Goal: Task Accomplishment & Management: Manage account settings

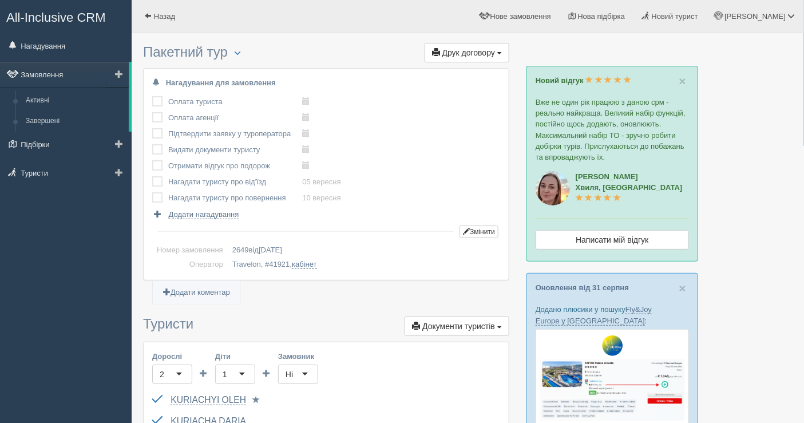
click at [47, 77] on link "Замовлення" at bounding box center [64, 74] width 129 height 25
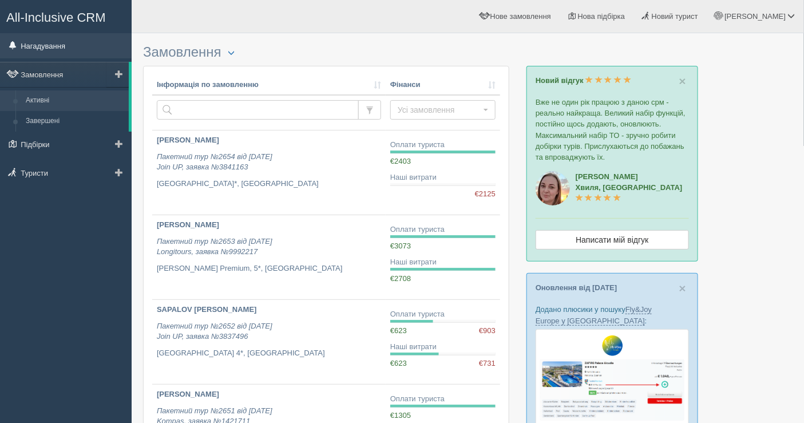
click at [56, 48] on link "Нагадування" at bounding box center [66, 45] width 132 height 25
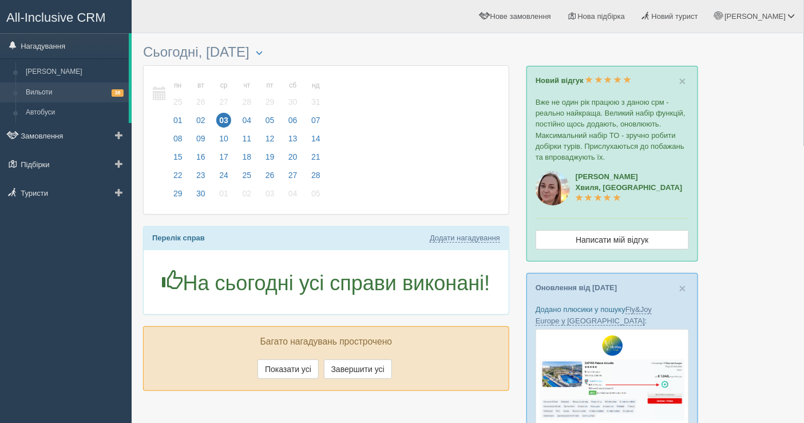
click at [53, 89] on link "Вильоти 38" at bounding box center [75, 92] width 108 height 21
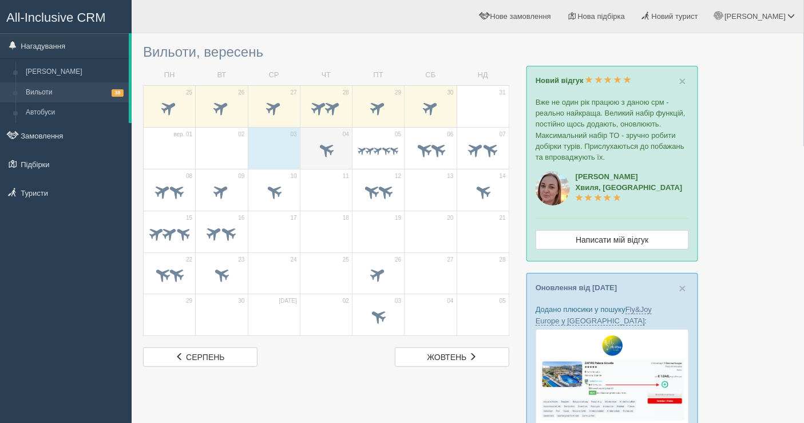
click at [336, 139] on div at bounding box center [326, 151] width 40 height 24
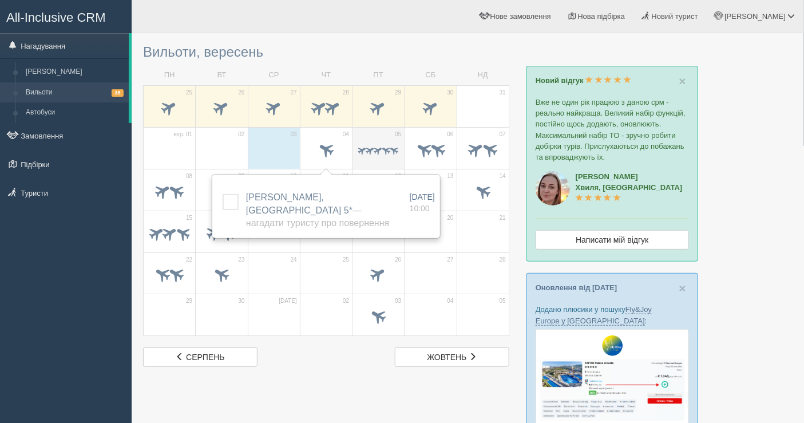
click at [369, 141] on div at bounding box center [378, 151] width 40 height 24
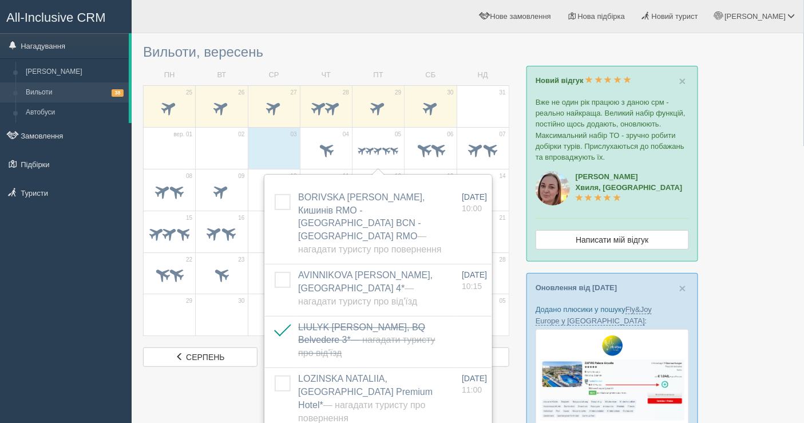
click at [0, 252] on div "All-Inclusive CRM Нагадування Ліди Вильоти 38 Автобуси" at bounding box center [66, 211] width 132 height 423
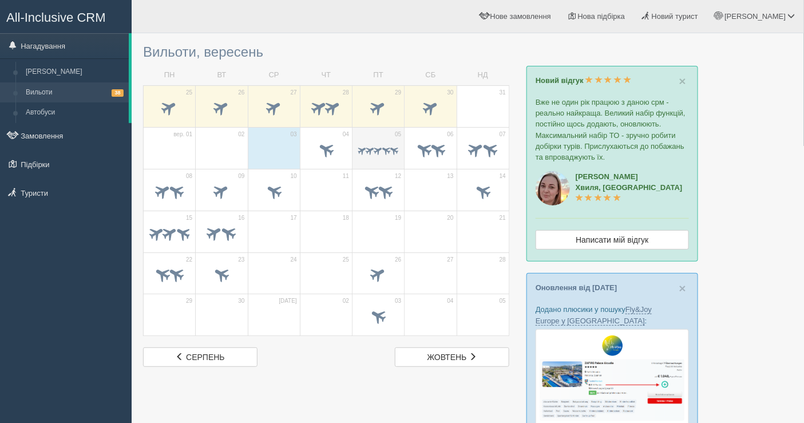
click at [370, 151] on span at bounding box center [370, 150] width 11 height 11
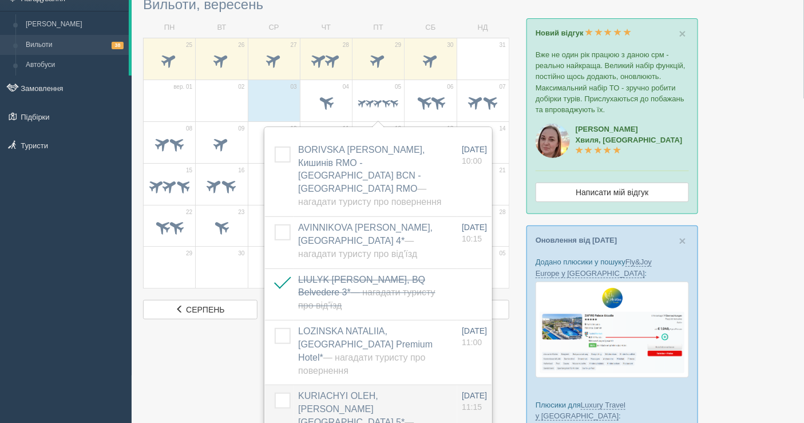
scroll to position [64, 0]
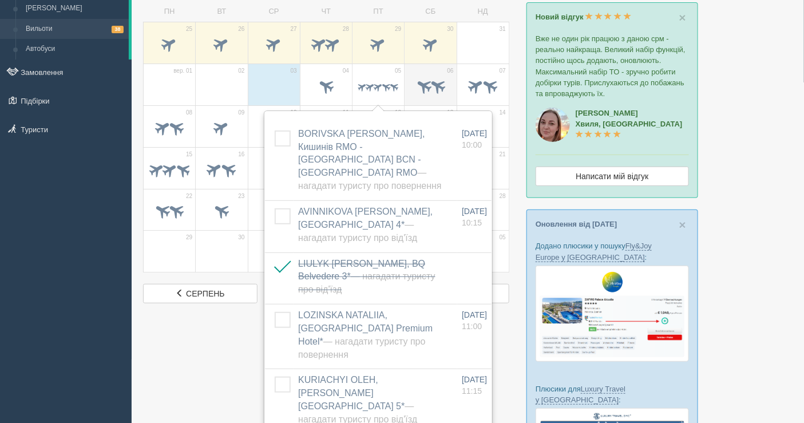
click at [426, 69] on td "06" at bounding box center [431, 85] width 52 height 42
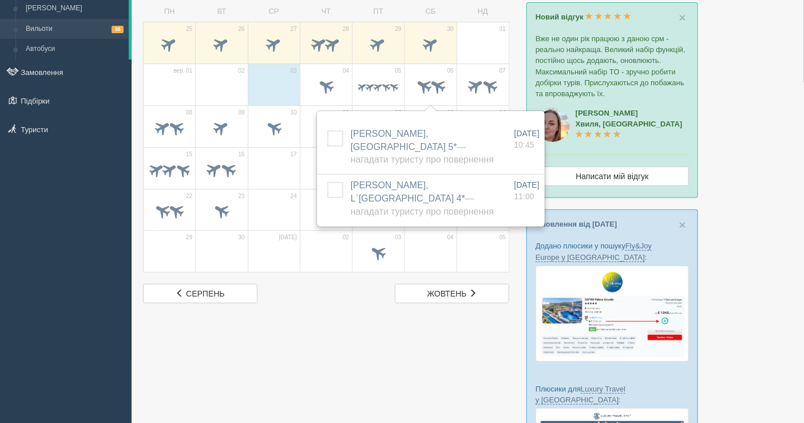
click at [80, 162] on div "All-Inclusive CRM Нагадування Ліди Вильоти 38 Автобуси" at bounding box center [66, 147] width 132 height 423
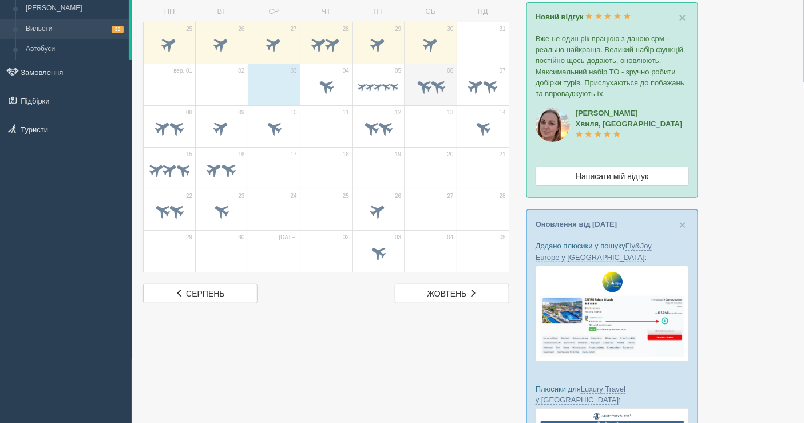
click at [431, 80] on span at bounding box center [437, 85] width 19 height 19
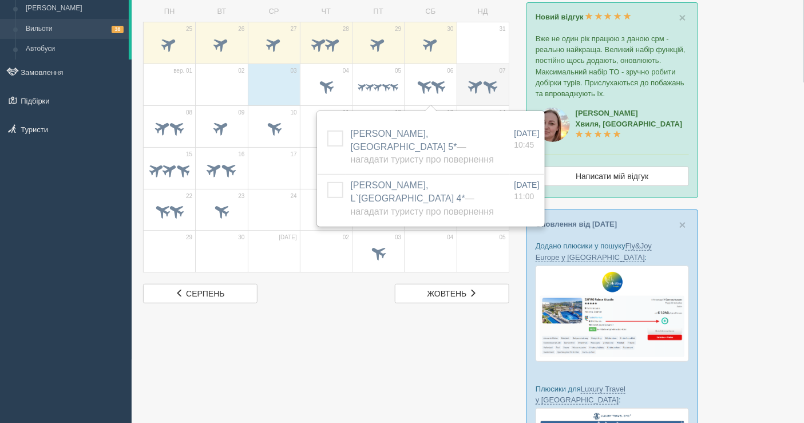
click at [480, 90] on span at bounding box center [483, 87] width 40 height 19
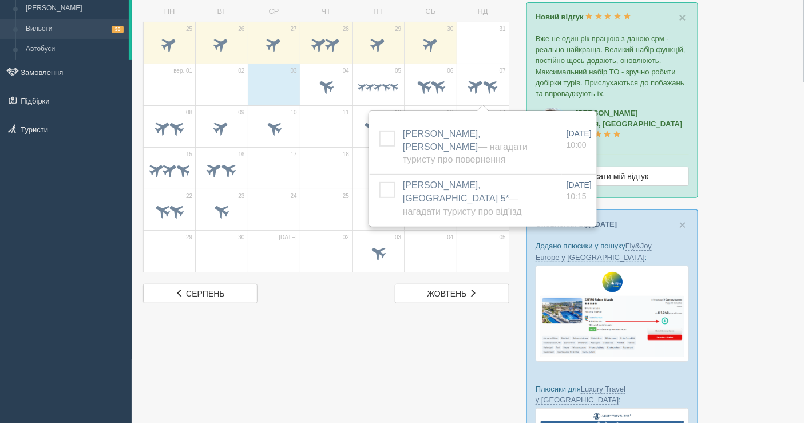
click at [1, 216] on div "All-Inclusive CRM Нагадування Ліди Вильоти 38 Автобуси" at bounding box center [66, 147] width 132 height 423
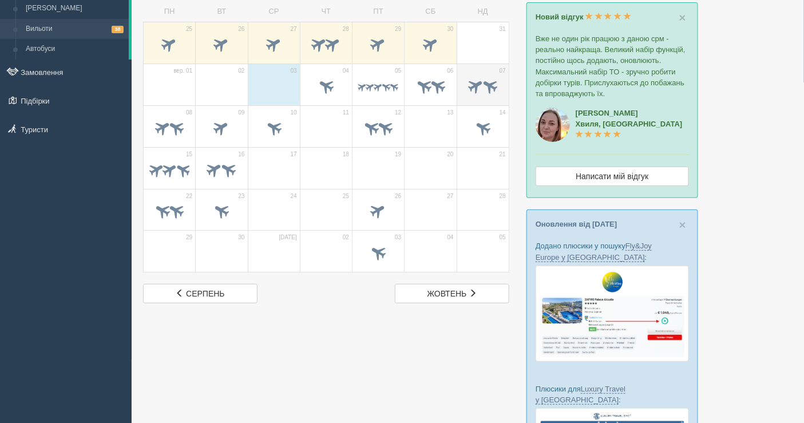
click at [459, 90] on td "07" at bounding box center [483, 85] width 52 height 42
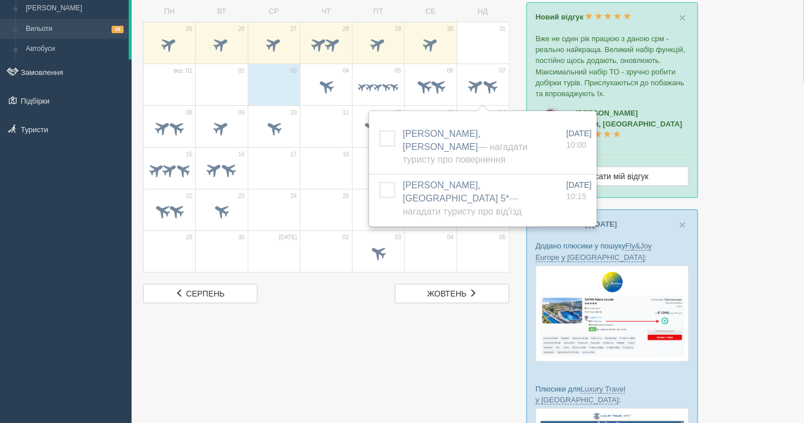
click at [18, 236] on div "All-Inclusive CRM Нагадування Ліди Вильоти 38 Автобуси" at bounding box center [66, 147] width 132 height 423
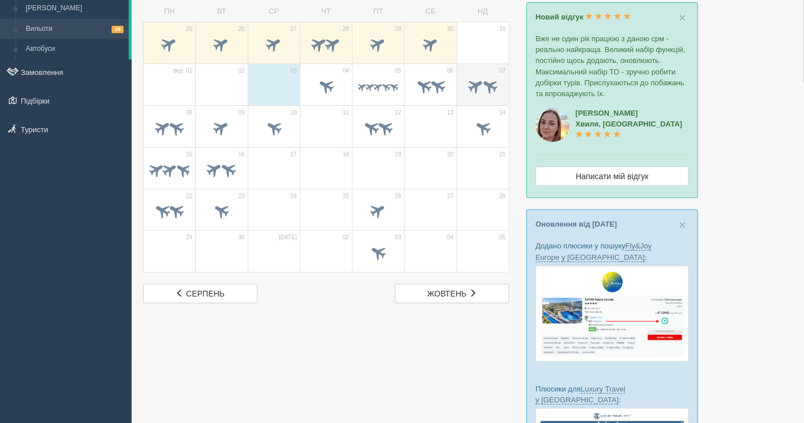
click at [499, 68] on td "07" at bounding box center [483, 85] width 52 height 42
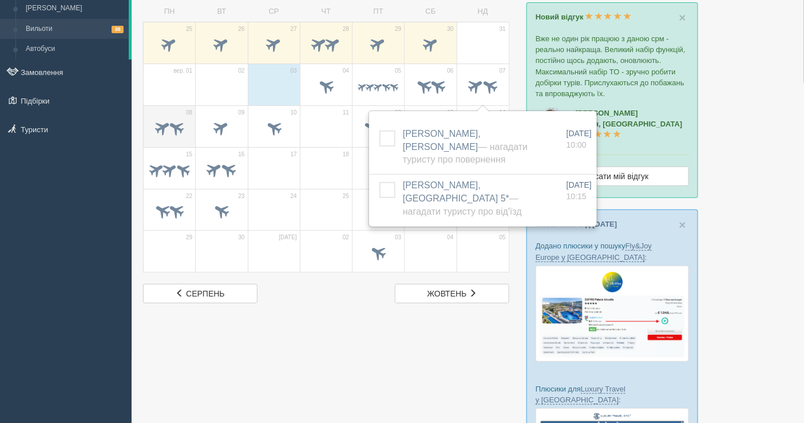
click at [166, 131] on span at bounding box center [162, 127] width 19 height 19
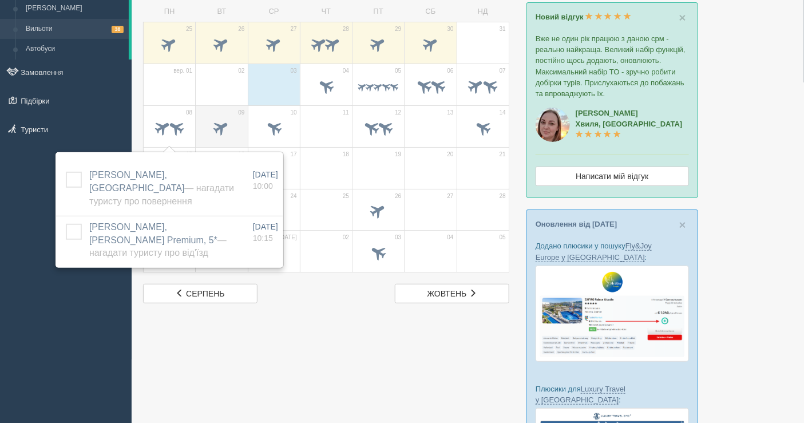
click at [229, 132] on span at bounding box center [222, 129] width 40 height 19
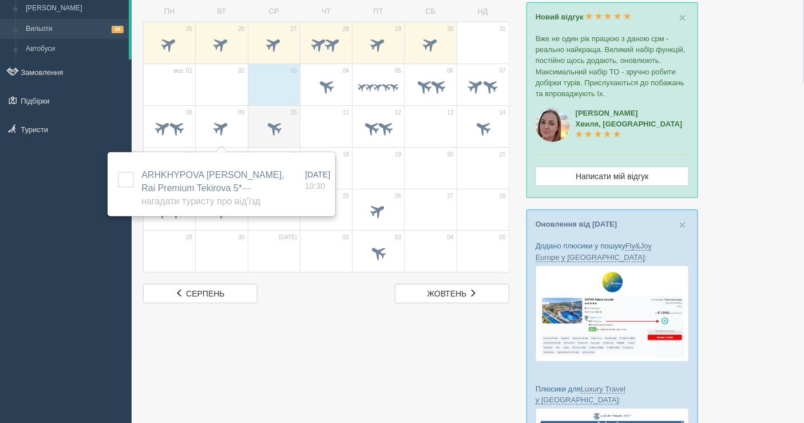
click at [290, 120] on span at bounding box center [274, 129] width 40 height 19
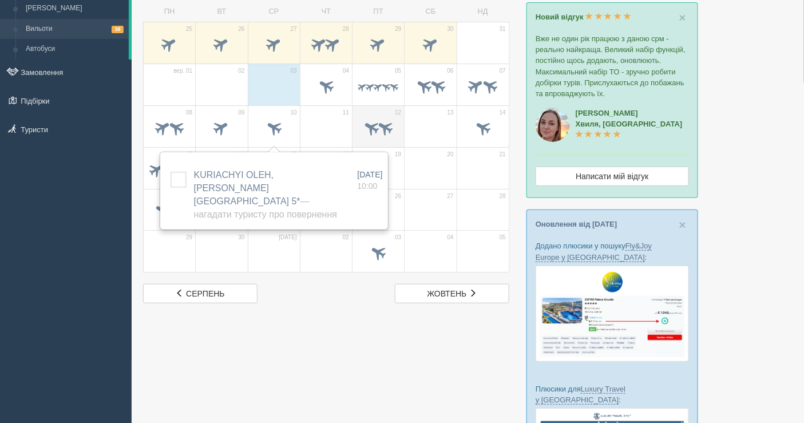
click at [362, 120] on span at bounding box center [378, 129] width 40 height 19
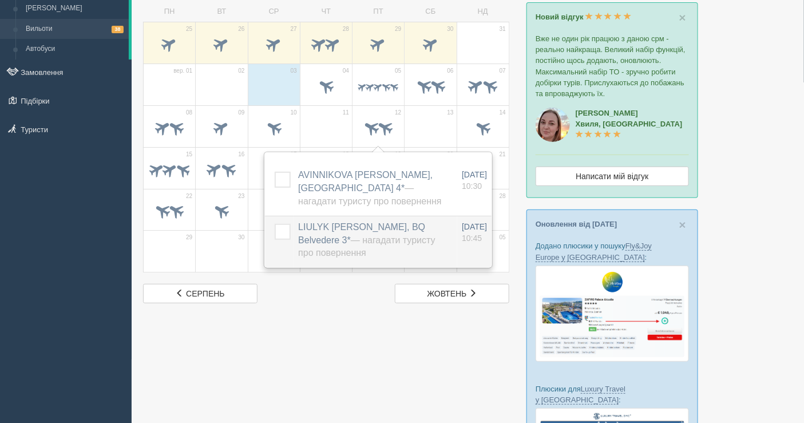
click at [275, 224] on label at bounding box center [275, 224] width 0 height 0
click at [0, 0] on input "checkbox" at bounding box center [0, 0] width 0 height 0
click at [451, 119] on td "13" at bounding box center [431, 126] width 52 height 42
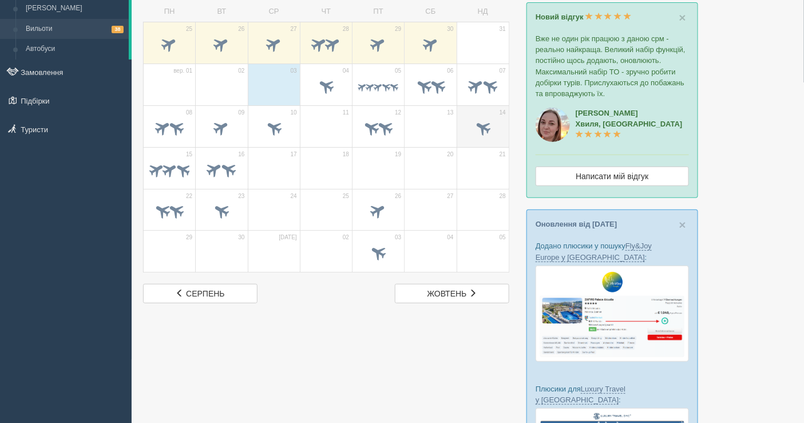
click at [475, 120] on span at bounding box center [483, 129] width 40 height 19
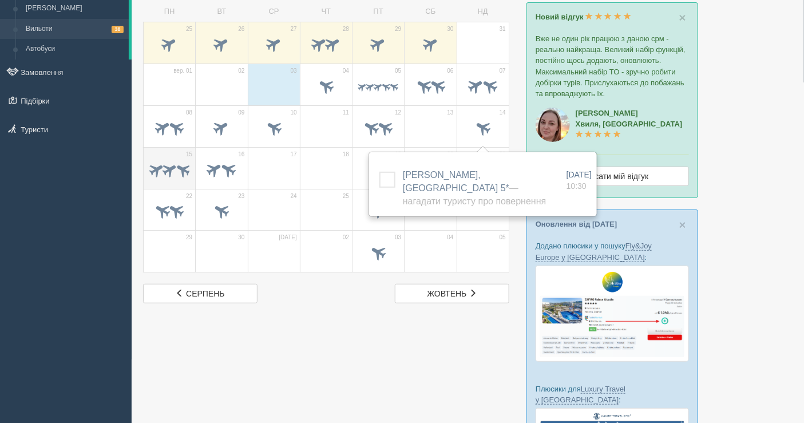
click at [156, 176] on span at bounding box center [156, 169] width 18 height 18
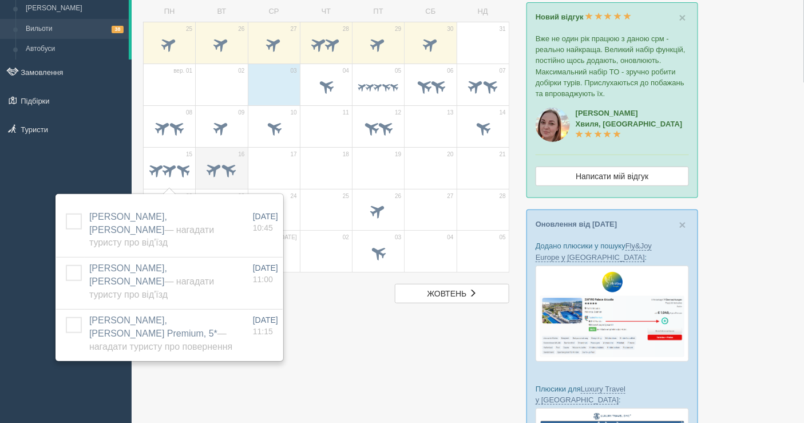
click at [219, 163] on span at bounding box center [228, 169] width 19 height 19
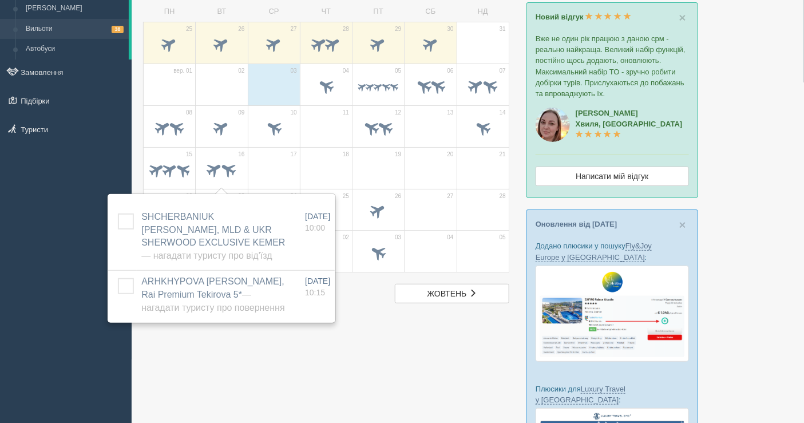
click at [35, 251] on div "All-Inclusive CRM Нагадування Ліди Вильоти 38 Автобуси" at bounding box center [66, 147] width 132 height 423
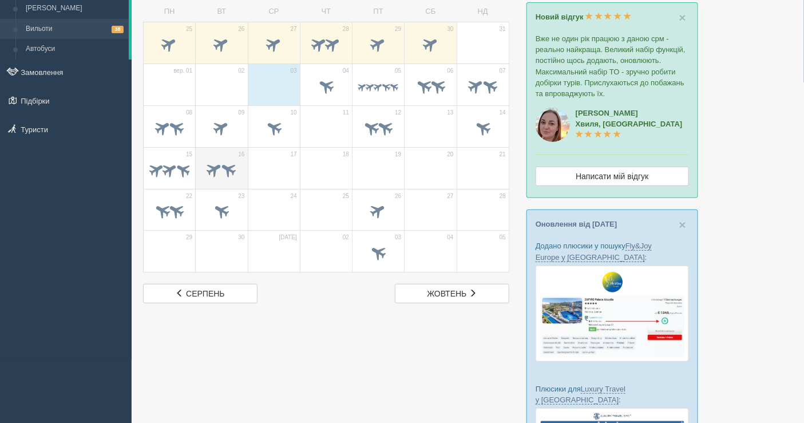
click at [224, 178] on span at bounding box center [222, 170] width 40 height 19
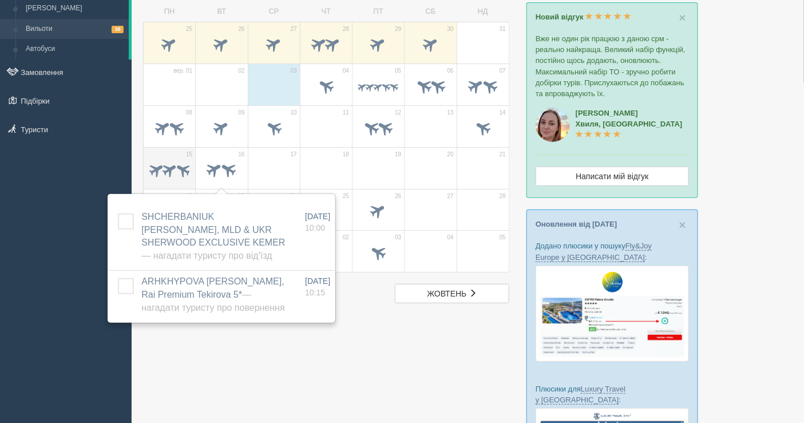
click at [170, 186] on td "15" at bounding box center [170, 168] width 52 height 42
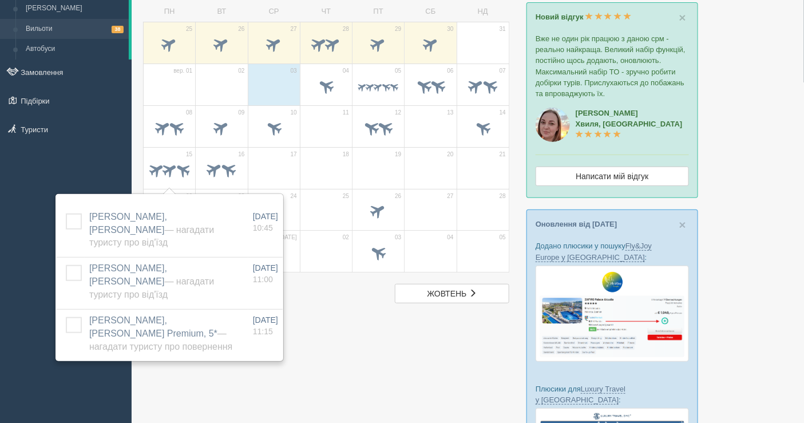
click at [400, 356] on div at bounding box center [468, 312] width 650 height 674
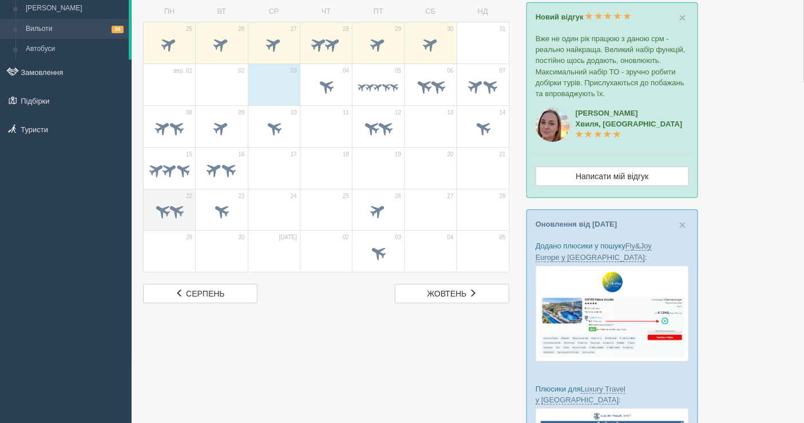
click at [187, 207] on span at bounding box center [169, 212] width 40 height 19
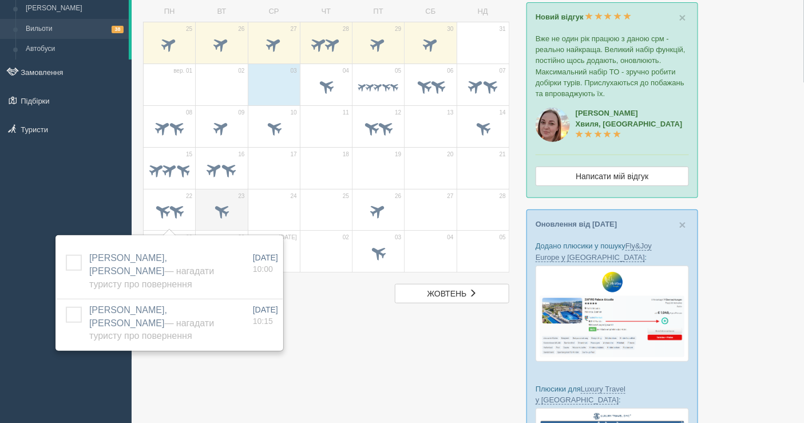
click at [231, 208] on span at bounding box center [221, 211] width 19 height 19
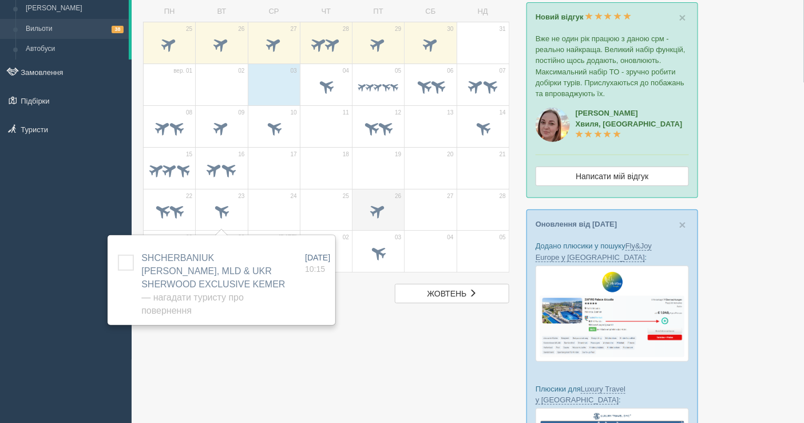
click at [372, 210] on span at bounding box center [378, 211] width 19 height 19
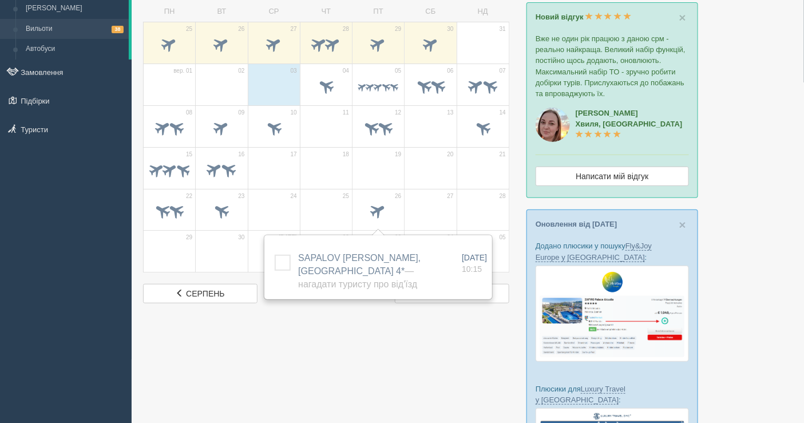
click at [432, 201] on div at bounding box center [431, 213] width 40 height 24
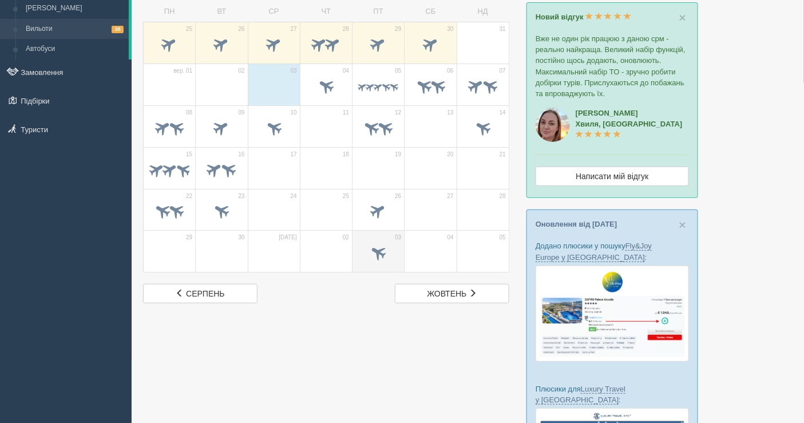
click at [386, 249] on span at bounding box center [378, 252] width 19 height 19
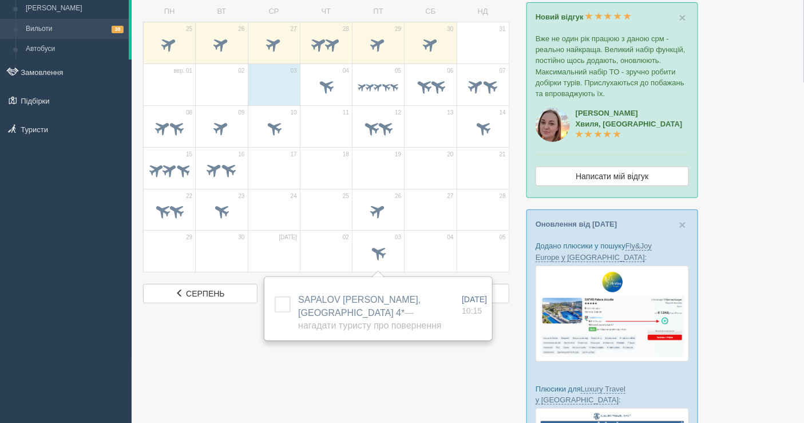
drag, startPoint x: 510, startPoint y: 349, endPoint x: 506, endPoint y: 340, distance: 10.5
click at [510, 349] on div at bounding box center [468, 312] width 650 height 674
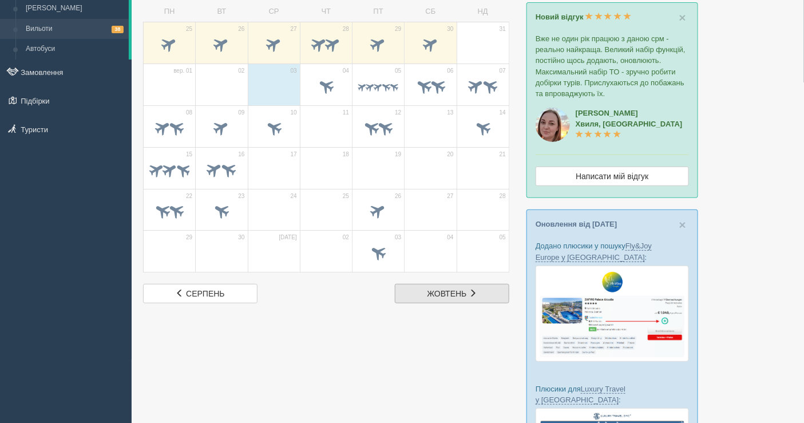
click at [496, 294] on link "жов жовтень" at bounding box center [452, 293] width 115 height 19
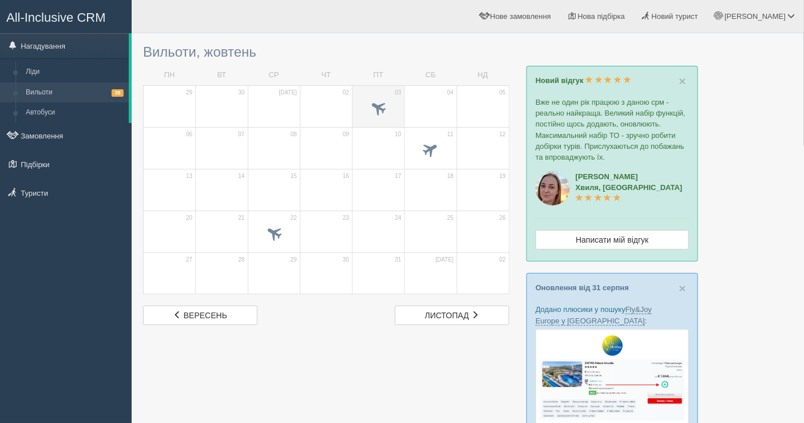
click at [387, 111] on span at bounding box center [378, 107] width 19 height 19
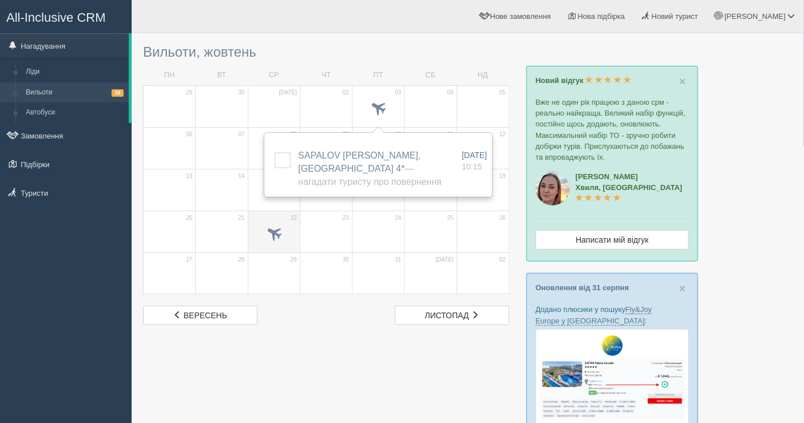
click at [283, 232] on span at bounding box center [274, 232] width 19 height 19
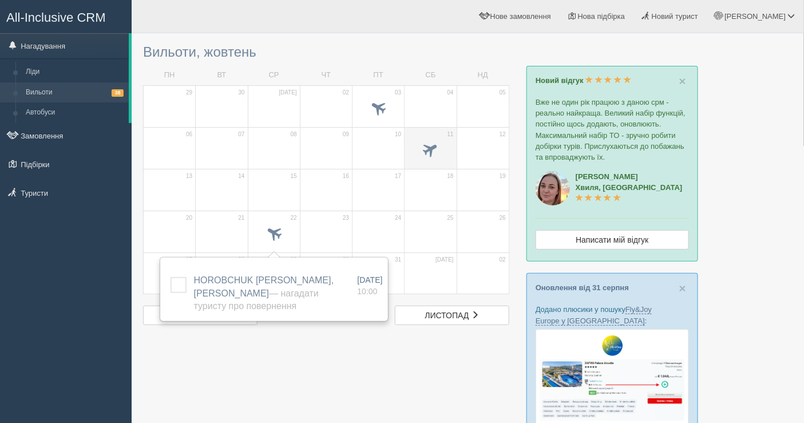
click at [422, 150] on span at bounding box center [430, 149] width 19 height 19
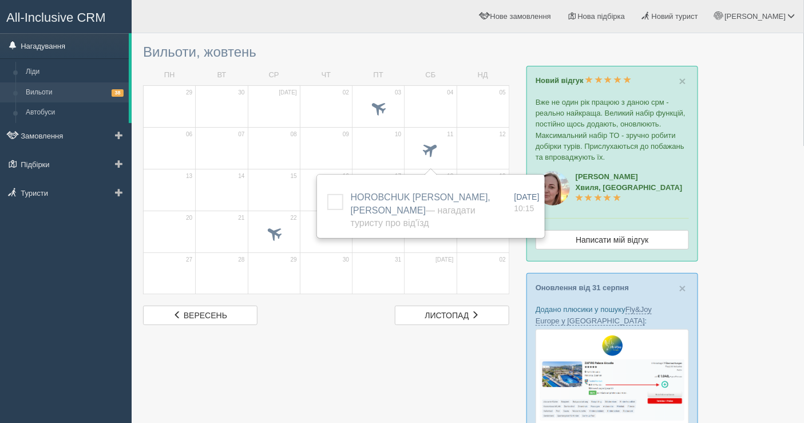
click at [72, 49] on link "Нагадування" at bounding box center [64, 45] width 129 height 25
